Goal: Information Seeking & Learning: Check status

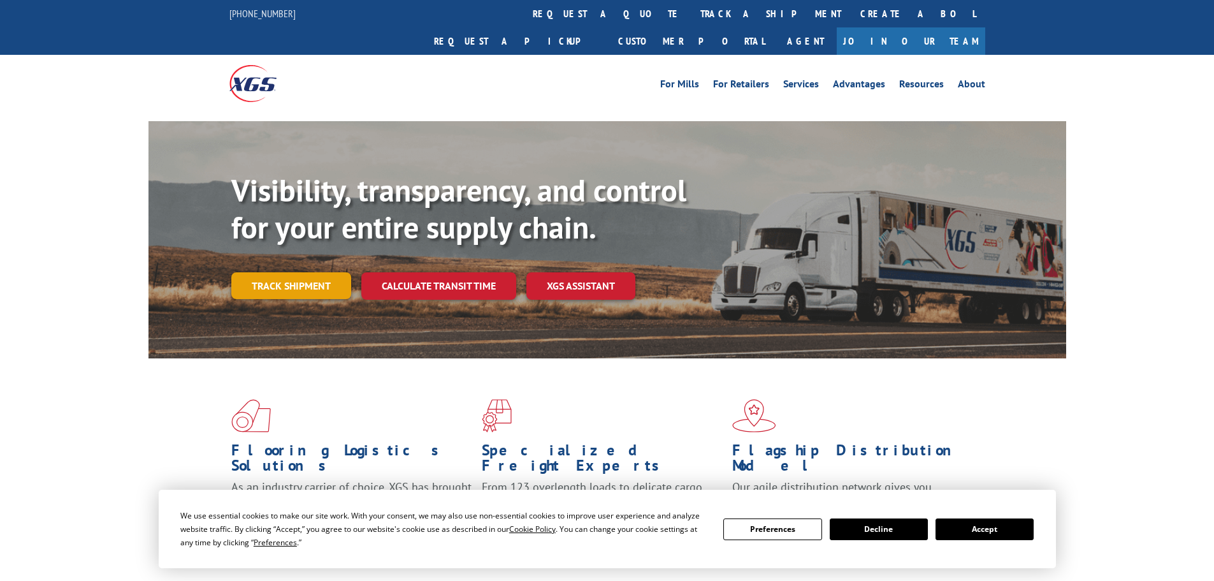
click at [273, 272] on link "Track shipment" at bounding box center [291, 285] width 120 height 27
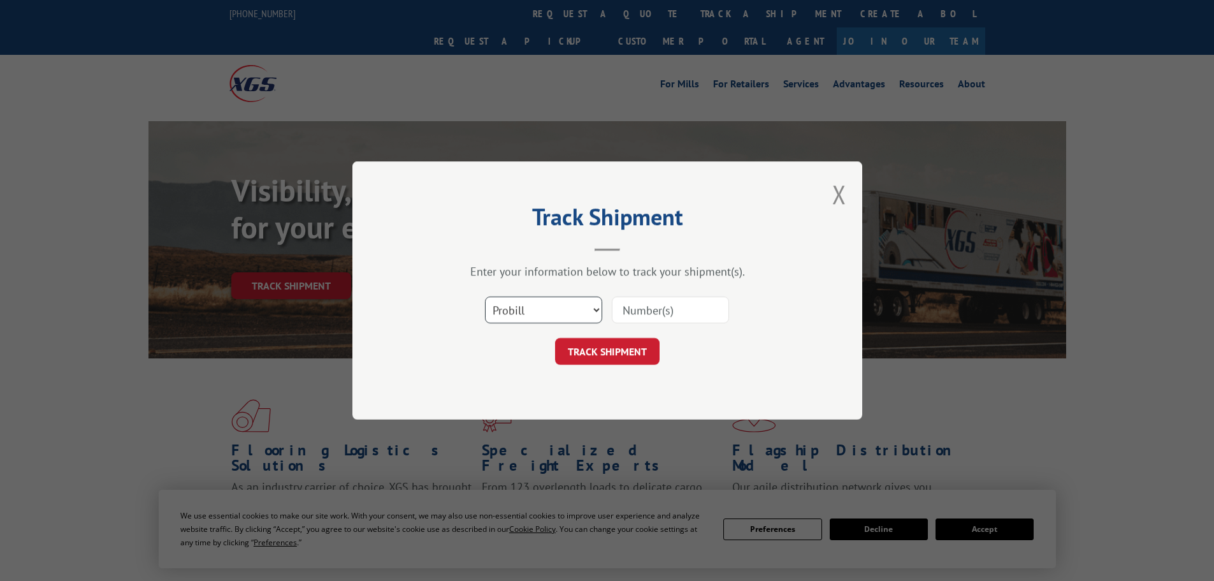
click at [541, 307] on select "Select category... Probill BOL PO" at bounding box center [543, 309] width 117 height 27
select select "bol"
click at [485, 296] on select "Select category... Probill BOL PO" at bounding box center [543, 309] width 117 height 27
click at [665, 323] on input at bounding box center [670, 309] width 117 height 27
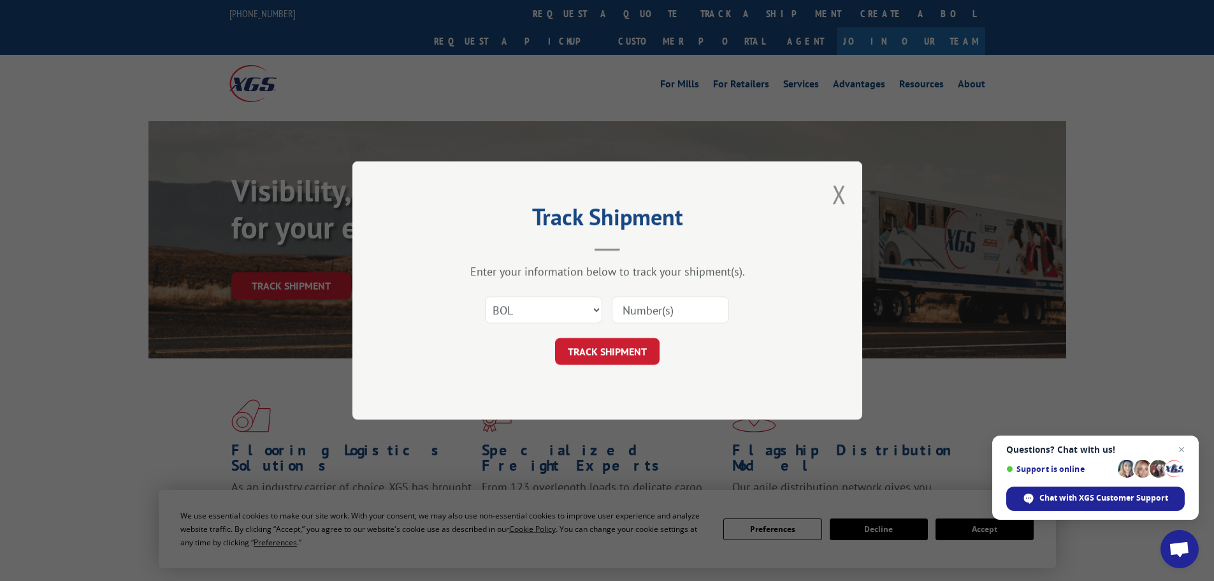
paste input "5044671"
type input "5044671"
click at [605, 348] on button "TRACK SHIPMENT" at bounding box center [607, 351] width 105 height 27
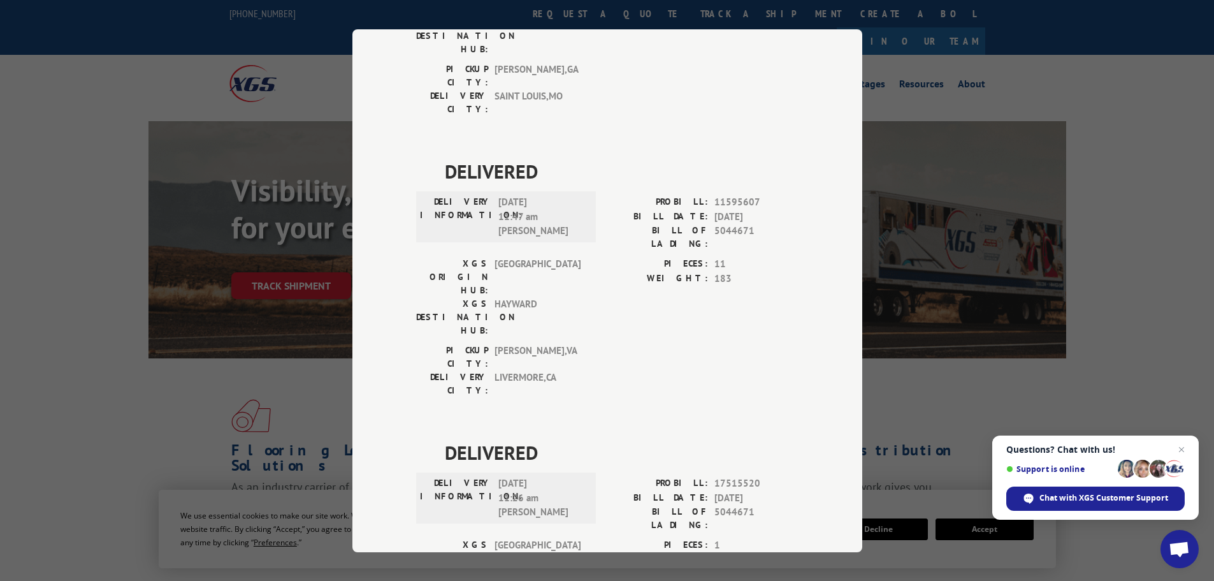
scroll to position [64, 0]
